Goal: Information Seeking & Learning: Learn about a topic

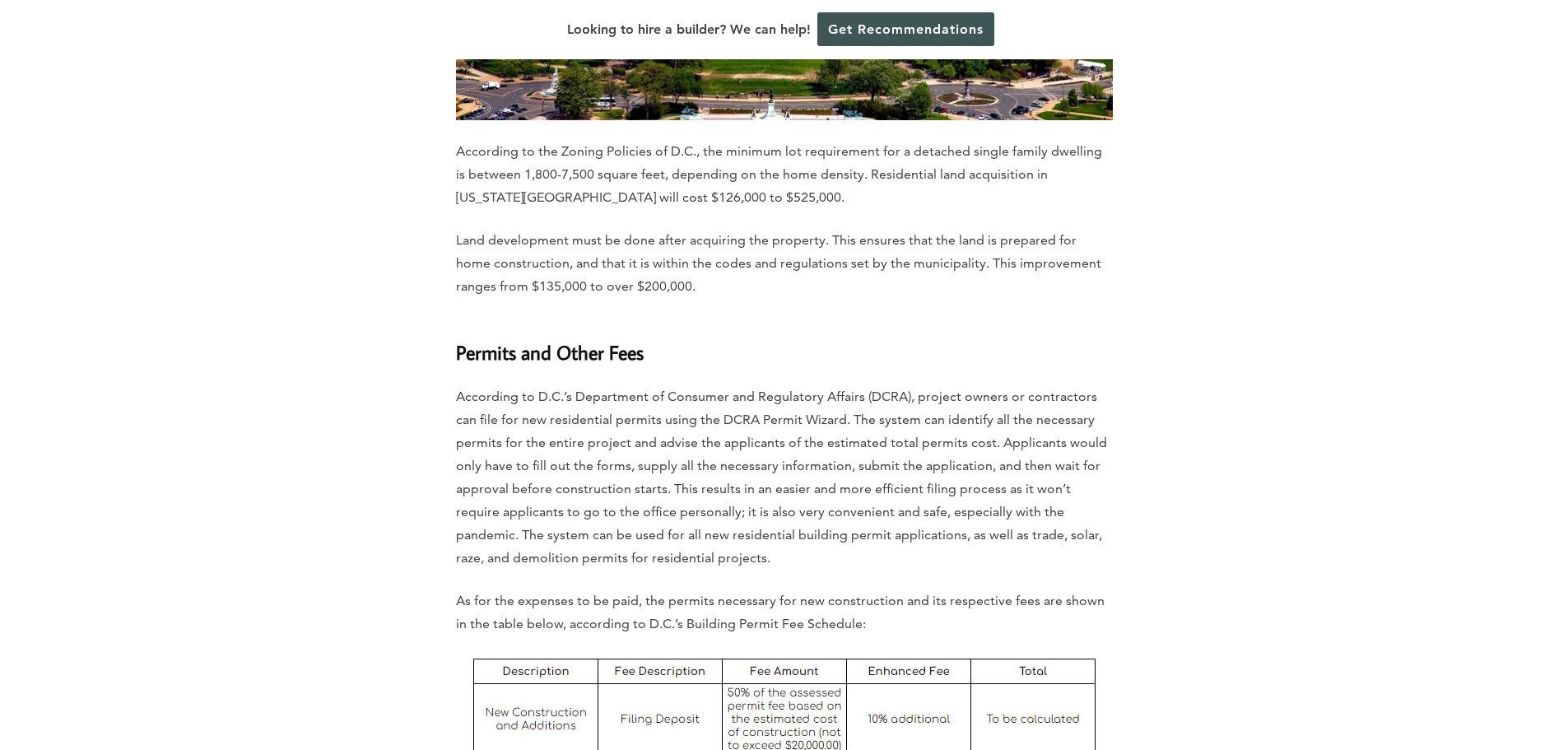
scroll to position [5269, 0]
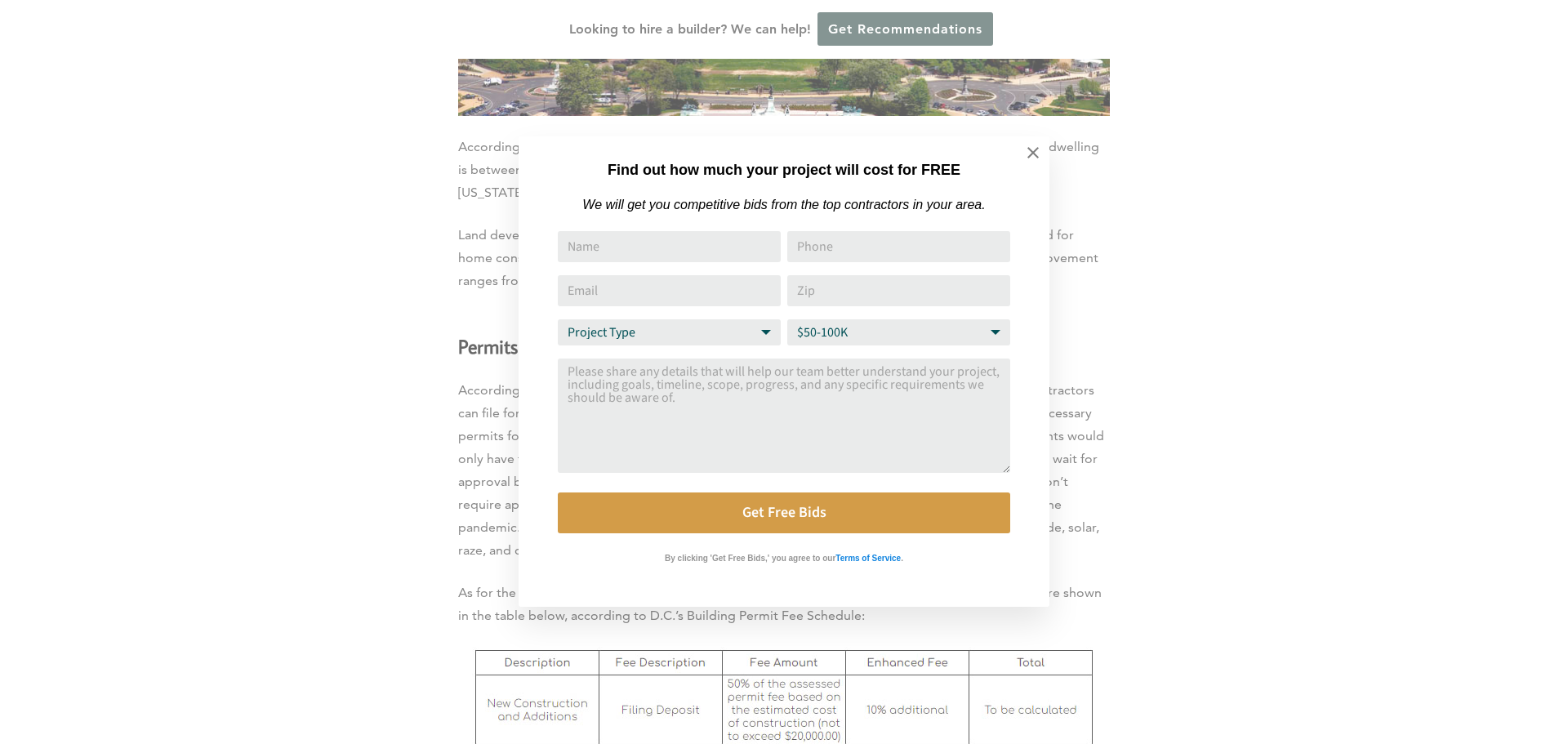
drag, startPoint x: 624, startPoint y: 610, endPoint x: 474, endPoint y: 619, distance: 150.3
click at [474, 619] on div "Find out how much your project will cost for FREE We will get you competitive b…" at bounding box center [784, 372] width 1568 height 744
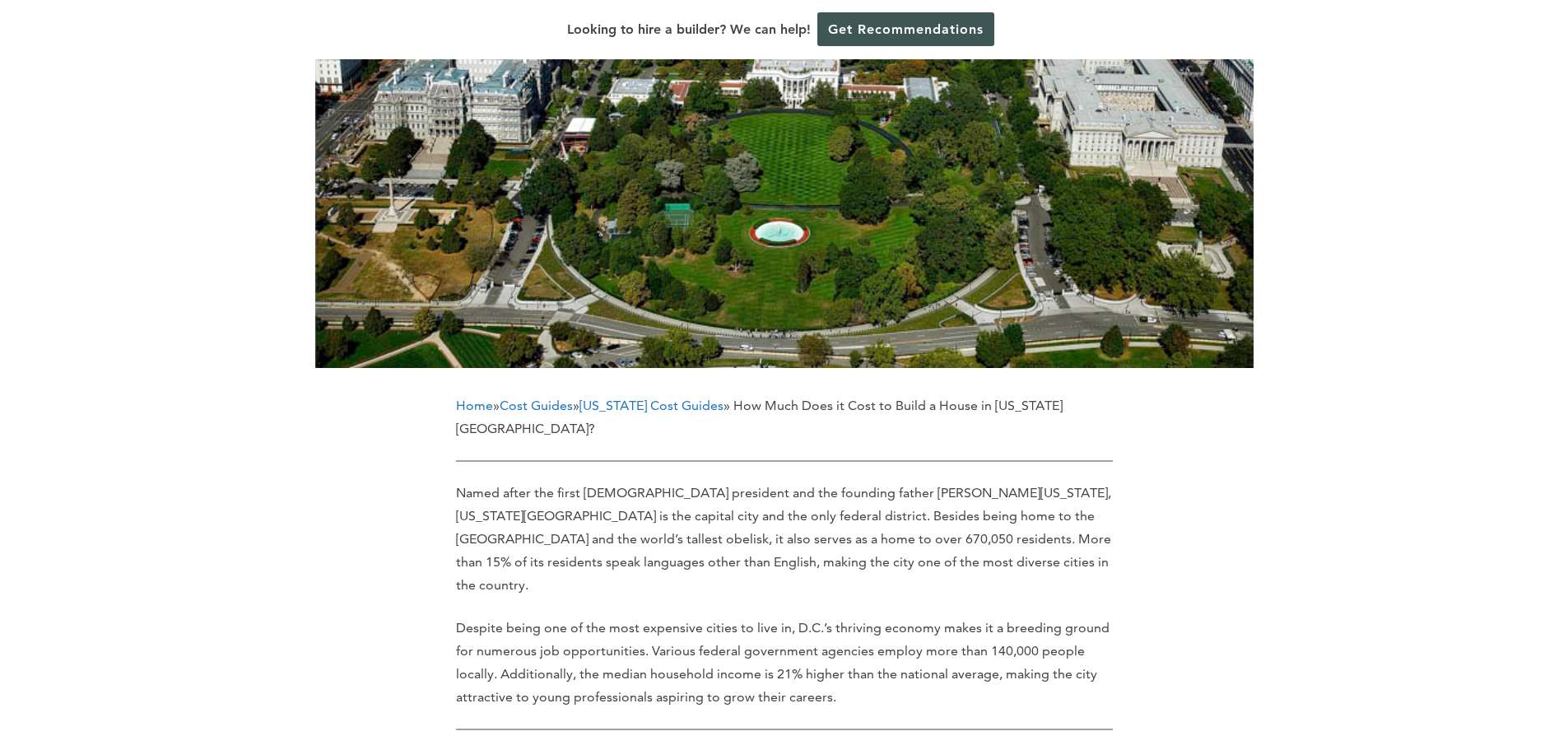
scroll to position [295, 0]
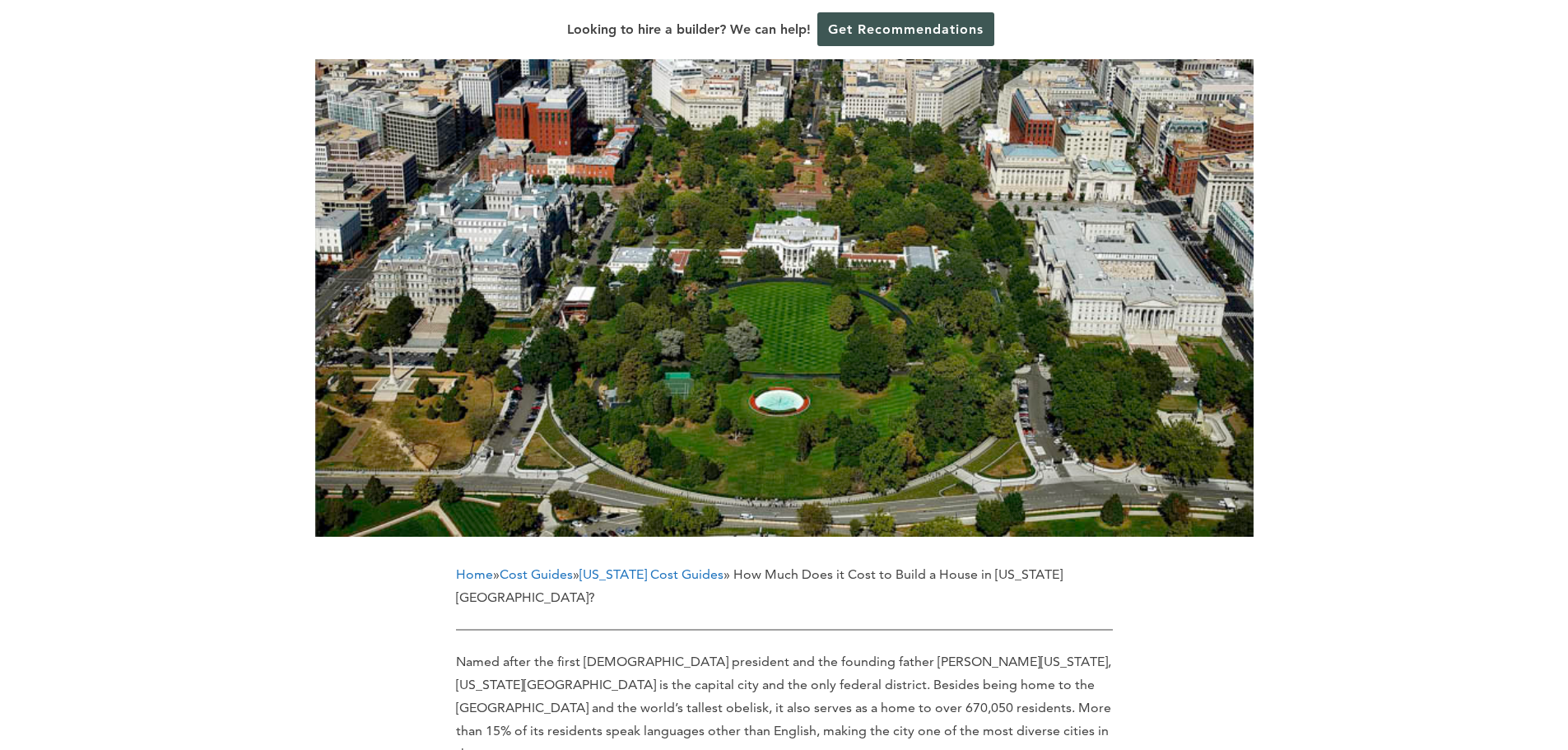
click at [665, 571] on link "Washington Cost Guides" at bounding box center [651, 574] width 144 height 15
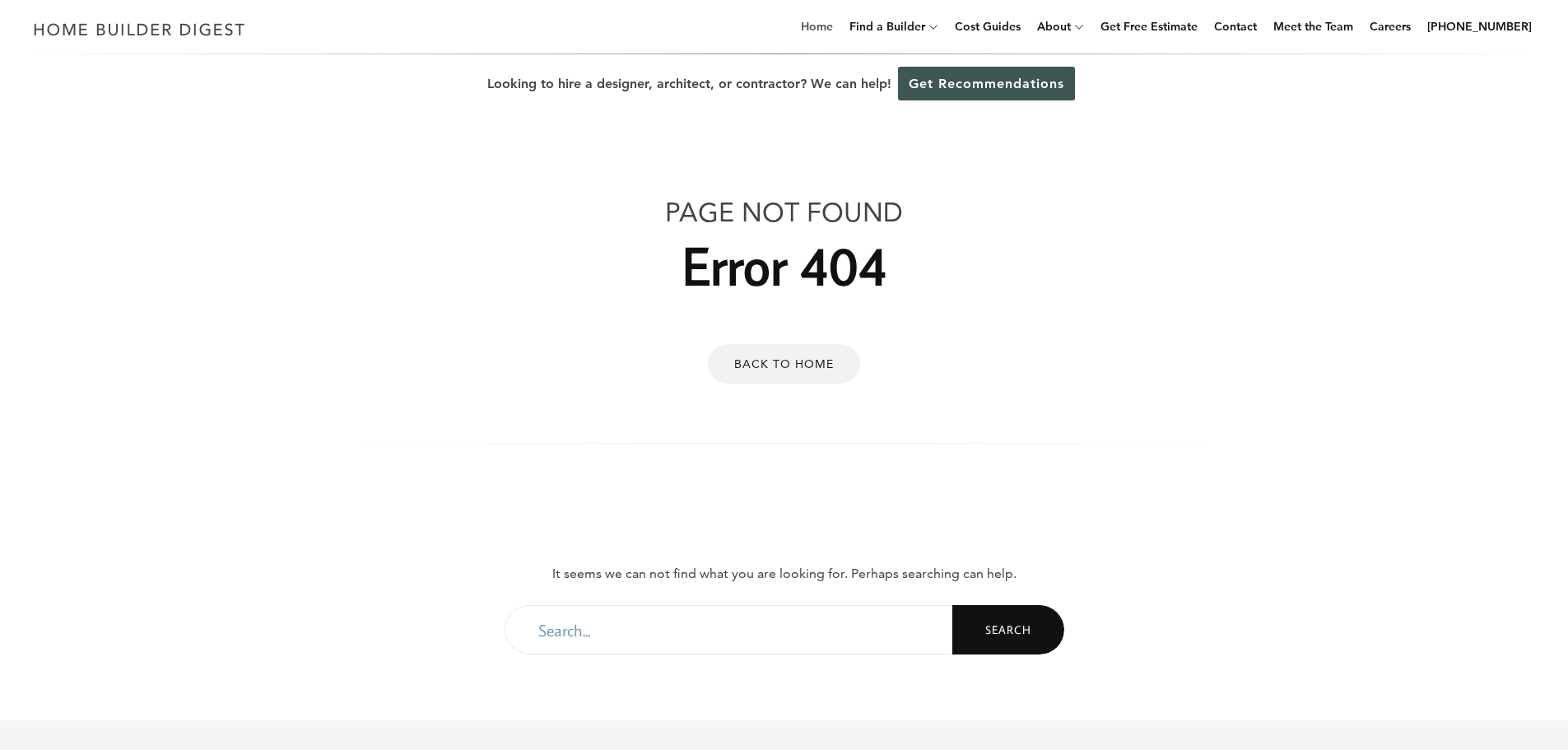
click at [838, 29] on link "Home" at bounding box center [816, 26] width 45 height 53
